Goal: Find specific page/section: Find specific page/section

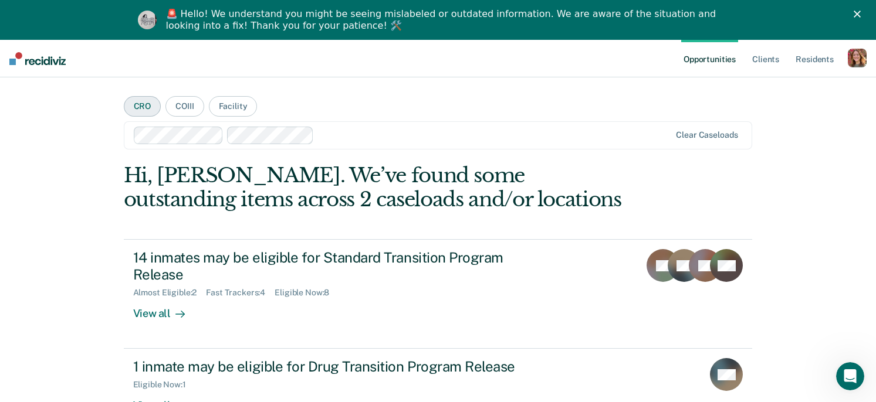
click at [141, 107] on button "CRO" at bounding box center [143, 106] width 38 height 21
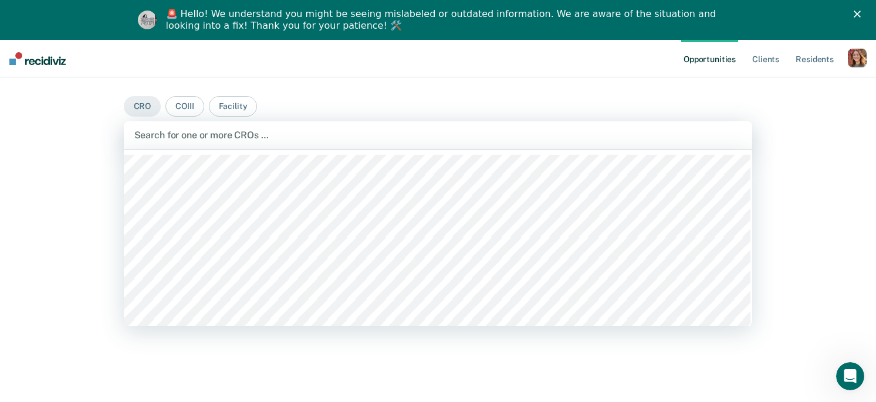
click at [181, 133] on div at bounding box center [438, 134] width 608 height 13
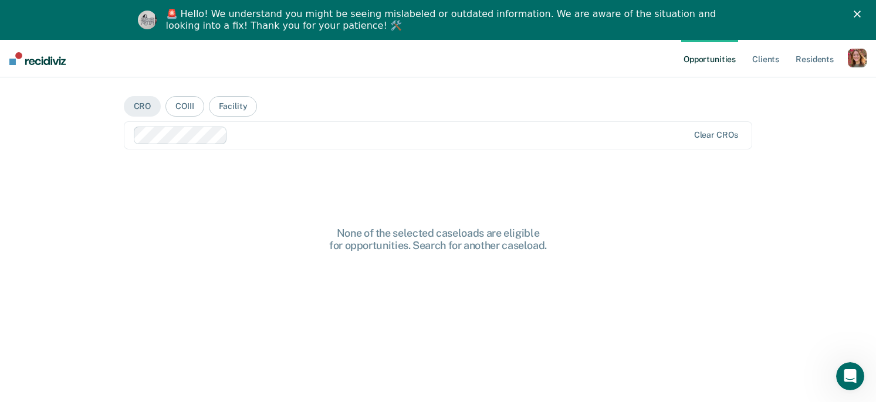
click at [253, 136] on div at bounding box center [459, 134] width 455 height 13
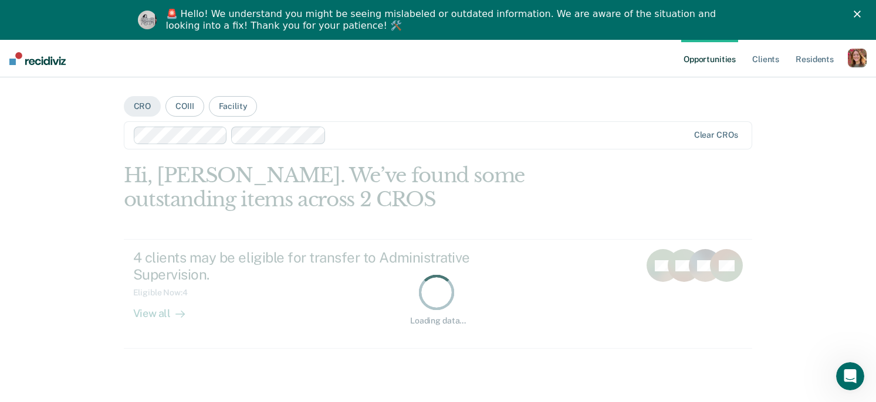
click at [340, 135] on div at bounding box center [509, 134] width 357 height 13
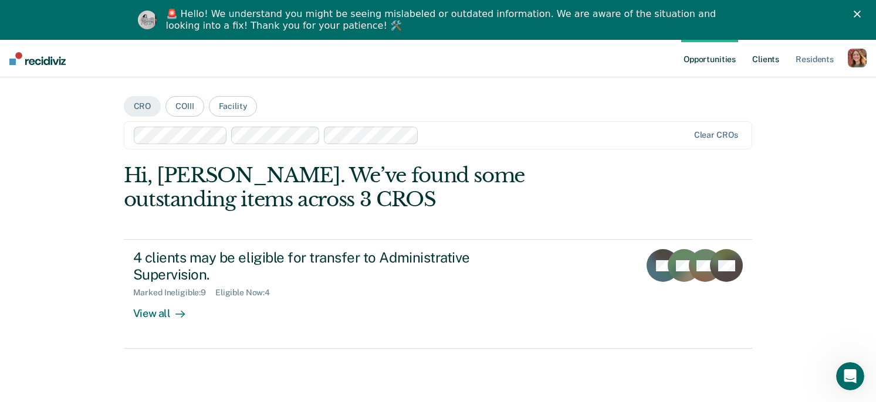
click at [768, 63] on link "Client s" at bounding box center [765, 59] width 32 height 38
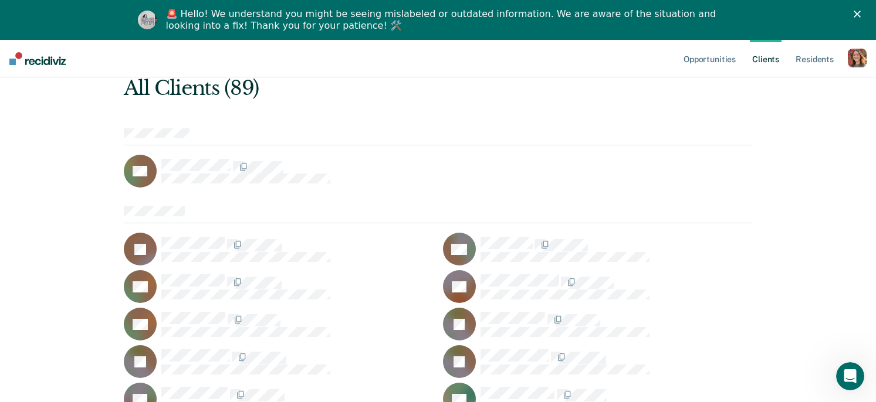
scroll to position [65, 0]
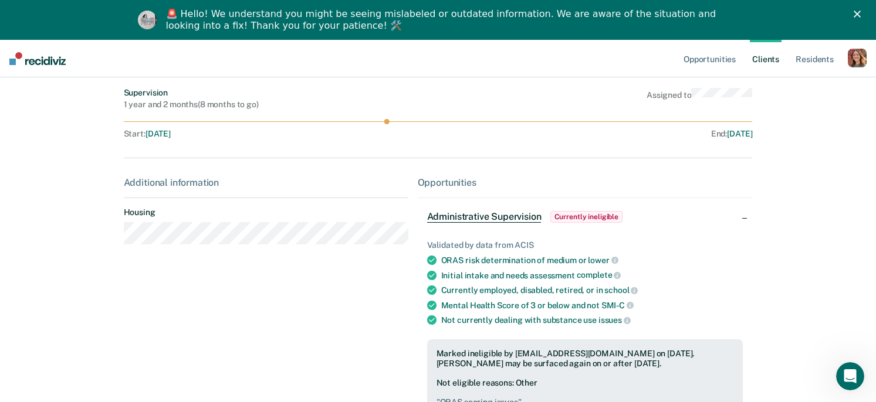
scroll to position [96, 0]
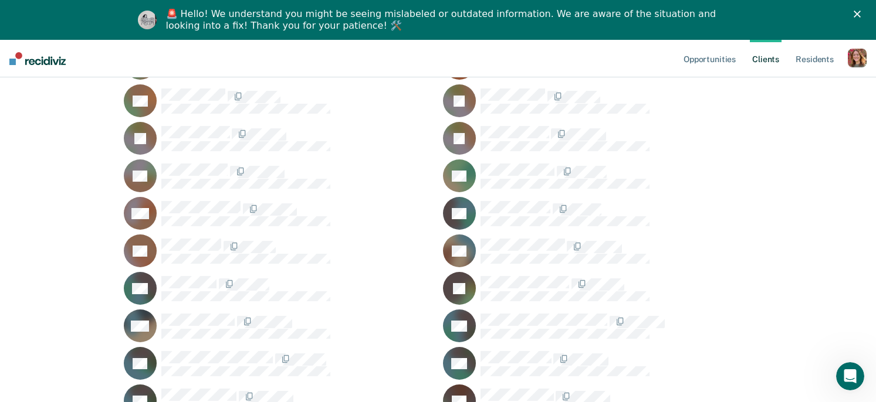
scroll to position [831, 0]
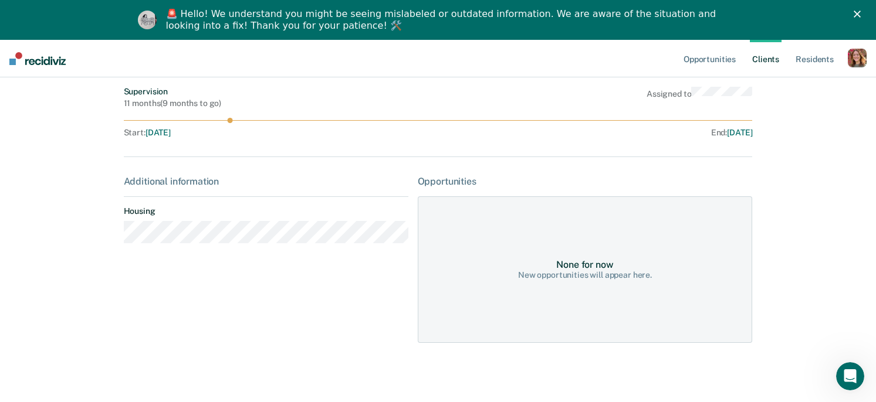
scroll to position [99, 0]
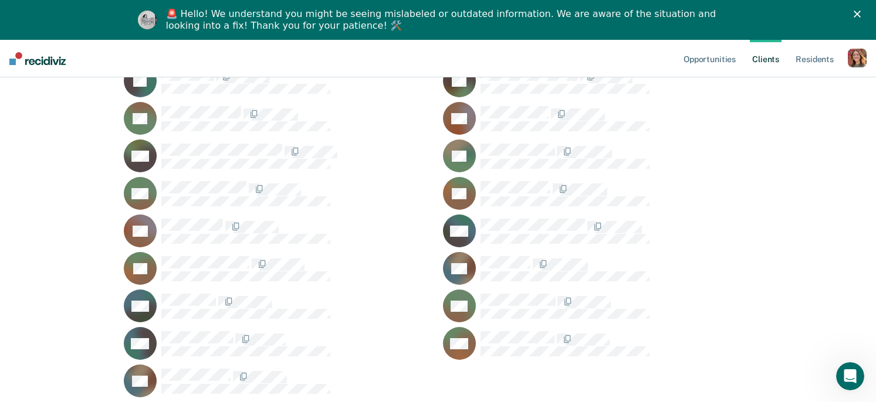
scroll to position [1235, 0]
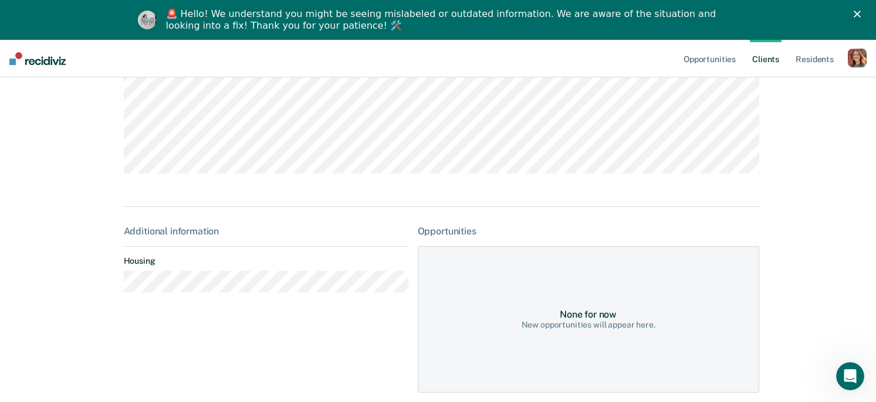
scroll to position [195, 0]
